Goal: Task Accomplishment & Management: Manage account settings

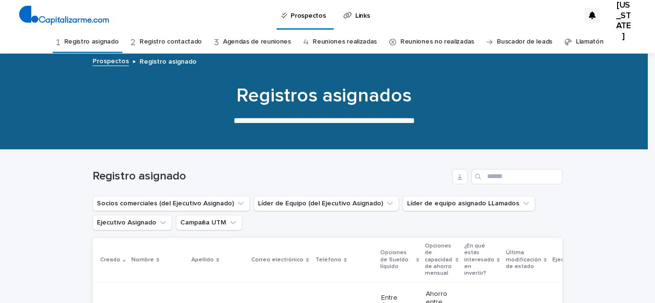
scroll to position [169, 0]
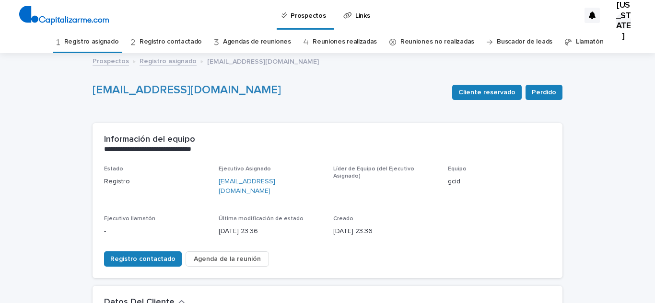
click at [382, 125] on div "**********" at bounding box center [328, 144] width 470 height 43
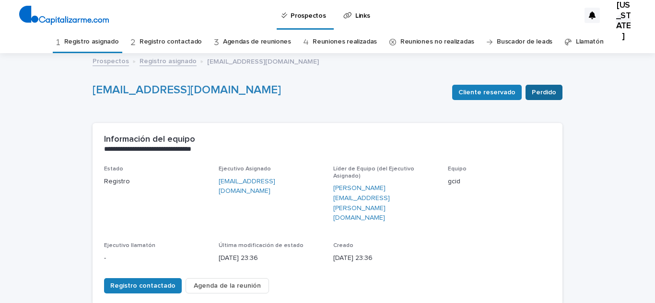
click at [539, 86] on button "Perdido" at bounding box center [543, 92] width 37 height 15
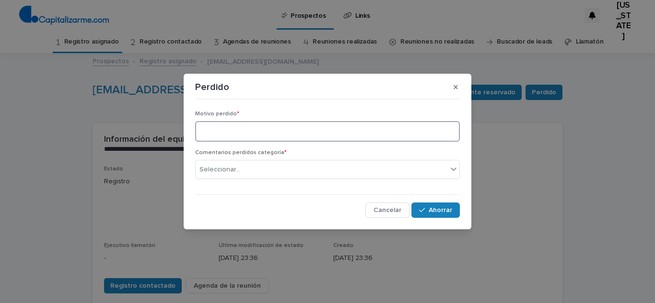
click at [278, 130] on textarea at bounding box center [327, 131] width 265 height 21
type textarea "**********"
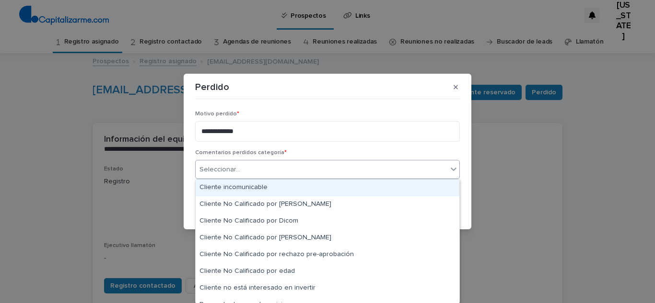
click at [291, 168] on div "Seleccionar..." at bounding box center [322, 170] width 252 height 16
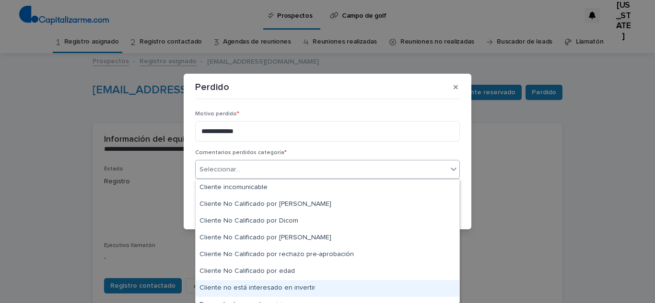
click at [331, 285] on div "Cliente no está interesado en invertir" at bounding box center [328, 288] width 264 height 17
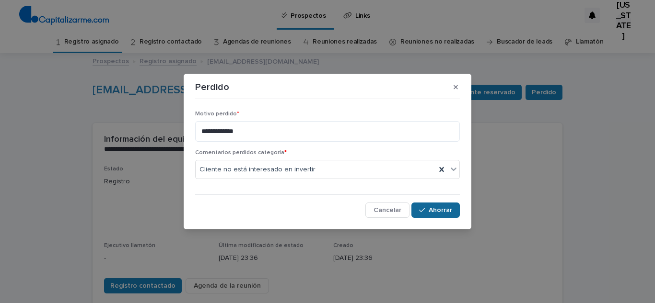
click at [434, 207] on button "Ahorrar" at bounding box center [435, 210] width 48 height 15
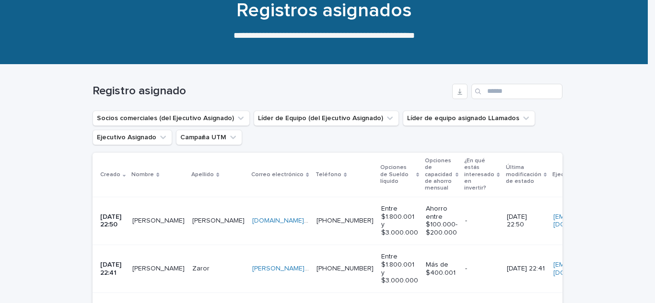
scroll to position [74, 0]
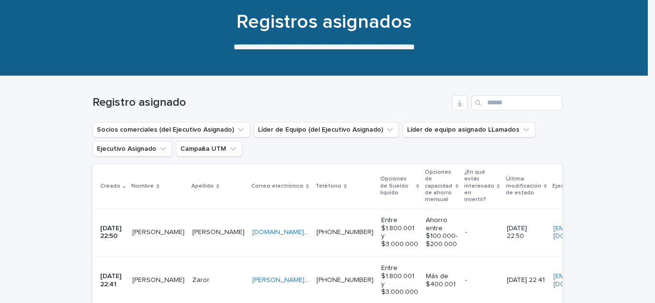
click at [208, 242] on td "Asencio Asencio" at bounding box center [218, 233] width 60 height 48
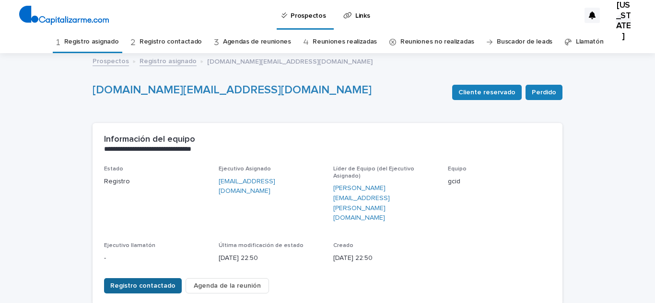
click at [166, 283] on font "Registro contactado" at bounding box center [142, 286] width 65 height 7
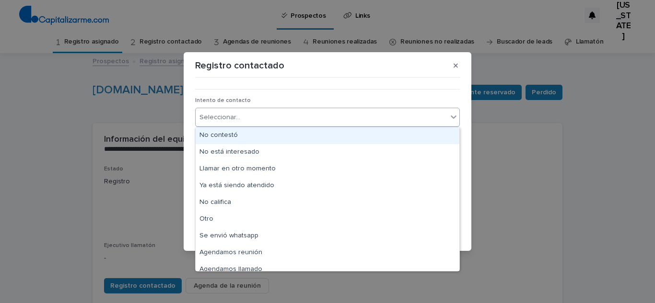
click at [282, 117] on div "Seleccionar..." at bounding box center [322, 118] width 252 height 16
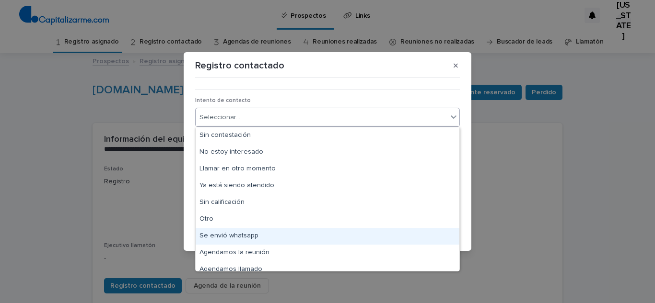
click at [342, 232] on div "Se envió whatsapp" at bounding box center [328, 236] width 264 height 17
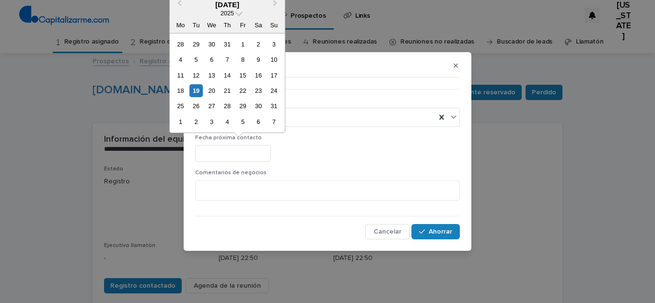
click at [265, 153] on input "text" at bounding box center [233, 153] width 76 height 17
click at [209, 88] on font "20" at bounding box center [211, 90] width 7 height 7
type input "**********"
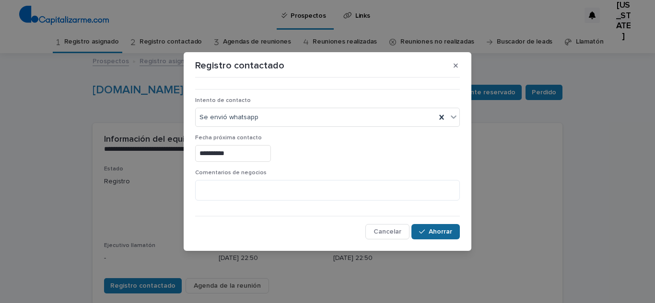
click at [442, 230] on font "Ahorrar" at bounding box center [440, 232] width 23 height 7
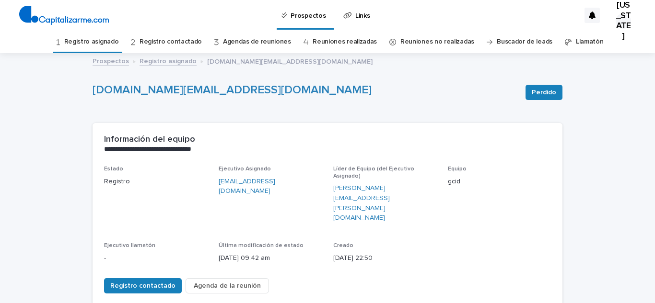
click at [106, 42] on font "Registro asignado" at bounding box center [91, 41] width 55 height 7
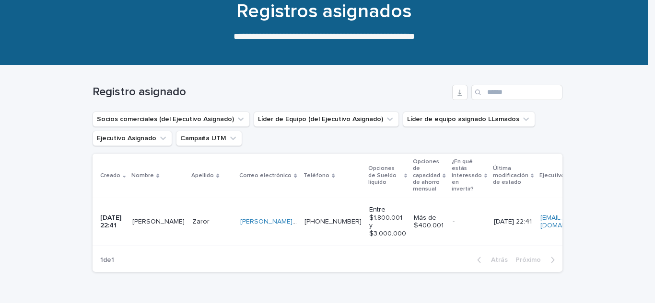
scroll to position [85, 0]
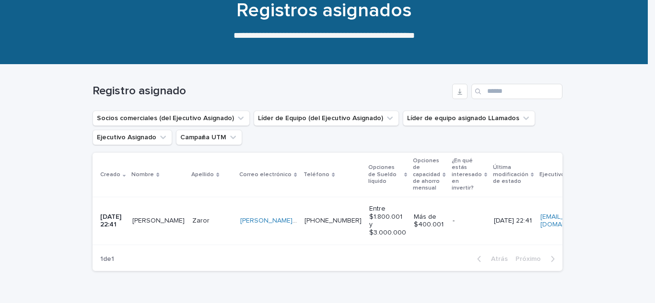
click at [179, 229] on div "Martín Martín" at bounding box center [158, 221] width 52 height 16
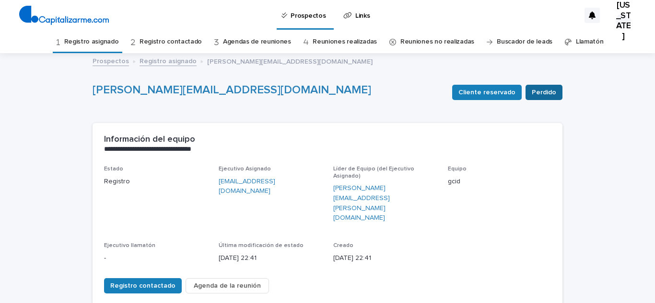
click at [547, 88] on span "Perdido" at bounding box center [544, 93] width 24 height 10
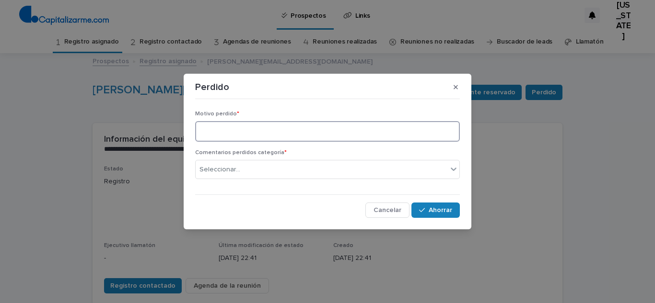
click at [280, 127] on textarea at bounding box center [327, 131] width 265 height 21
type textarea "**********"
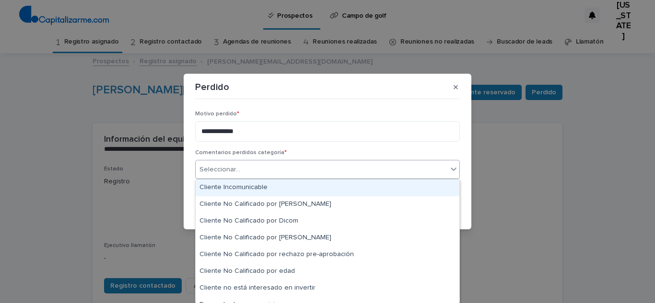
click at [269, 169] on div "Seleccionar..." at bounding box center [322, 170] width 252 height 16
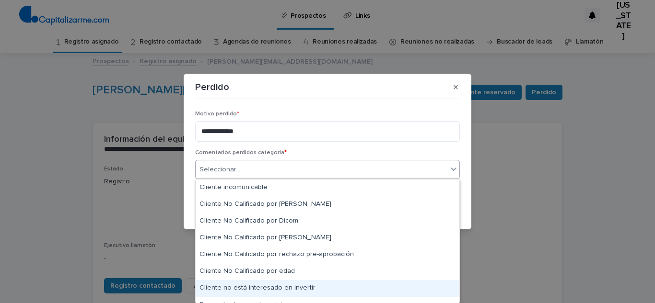
click at [339, 283] on div "Cliente no está interesado en invertir" at bounding box center [328, 288] width 264 height 17
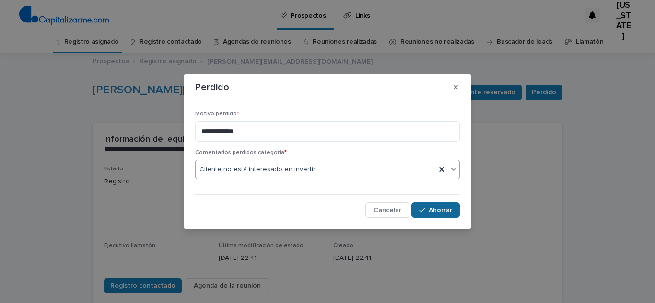
click at [441, 215] on button "Ahorrar" at bounding box center [435, 210] width 48 height 15
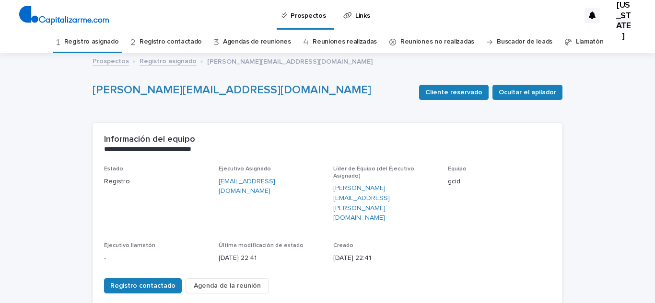
click at [91, 37] on link "Registro asignado" at bounding box center [91, 42] width 55 height 23
